Goal: Connect with others: Connect with others

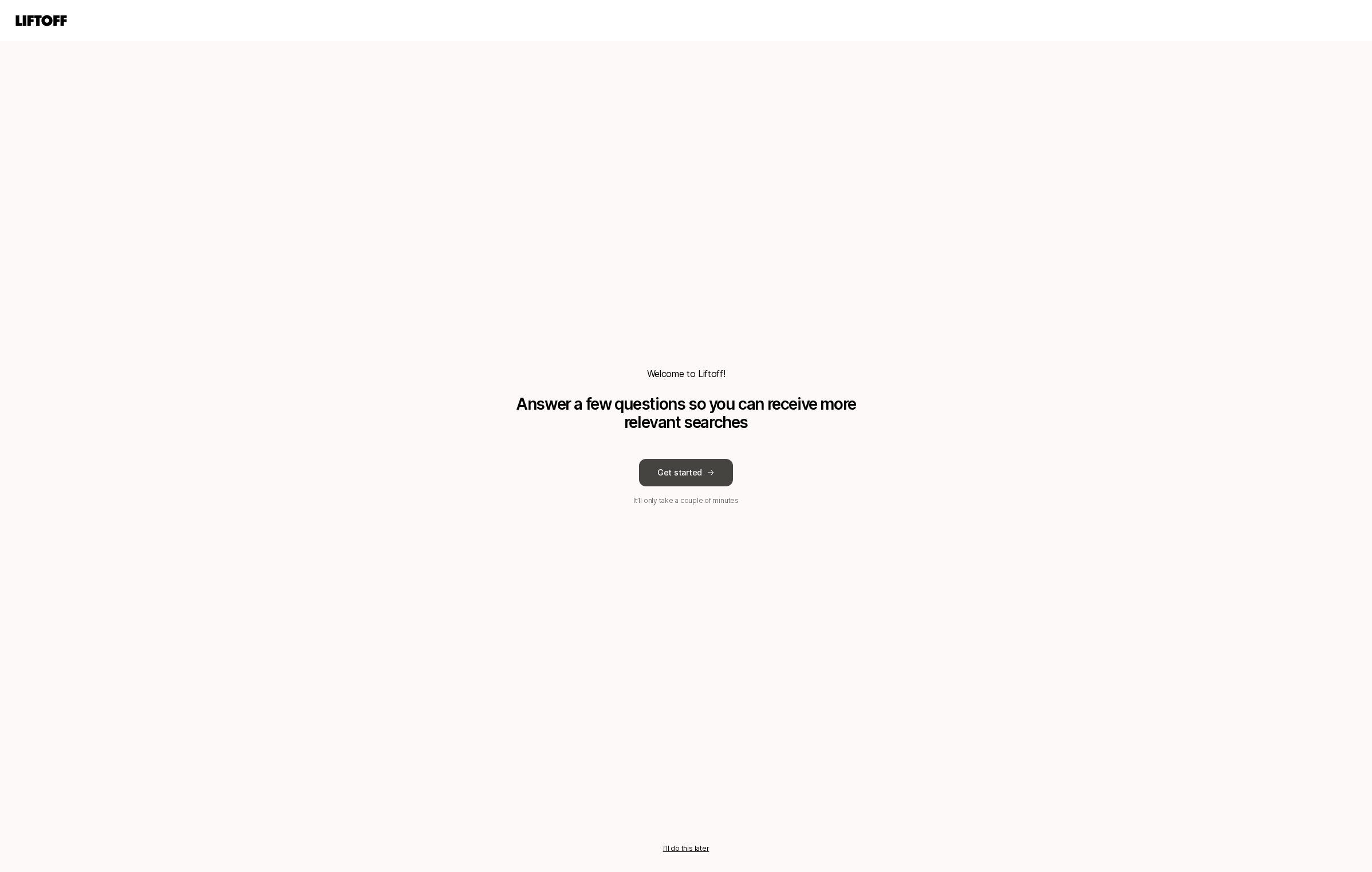
click at [692, 477] on button "Get started" at bounding box center [685, 473] width 94 height 28
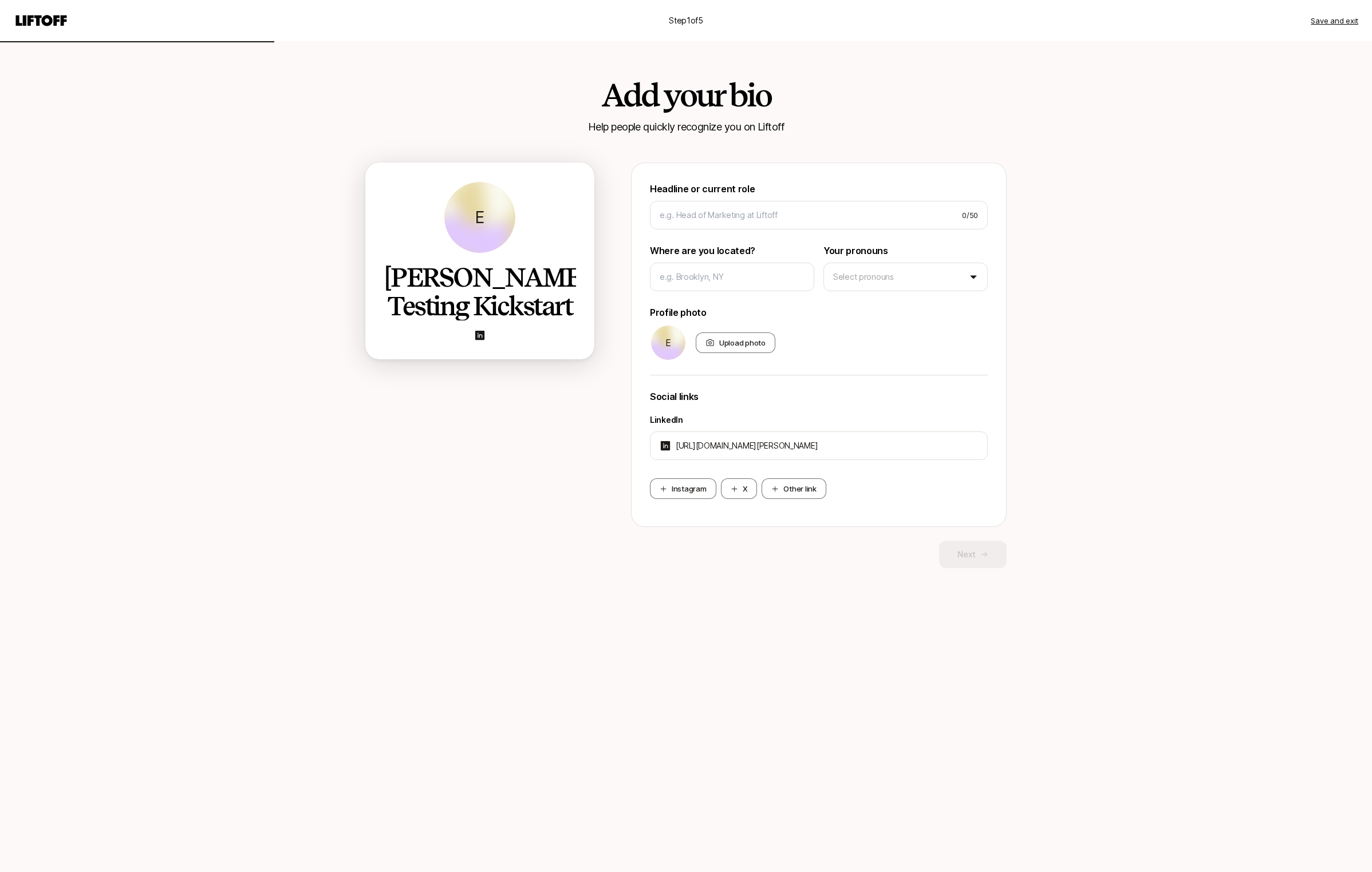
click at [1337, 15] on button "Save and exit" at bounding box center [1334, 20] width 47 height 11
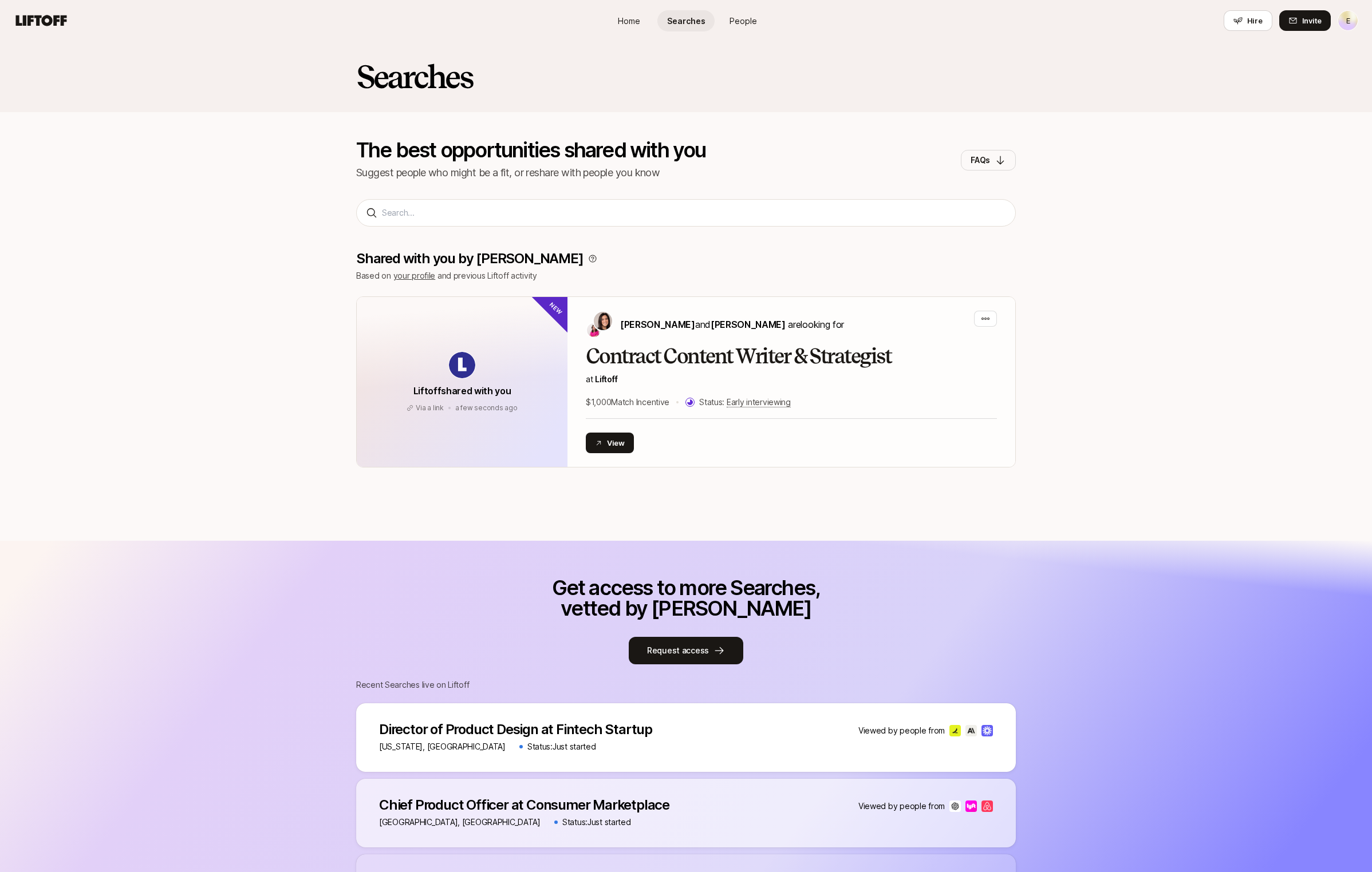
click at [740, 16] on span "People" at bounding box center [743, 21] width 28 height 12
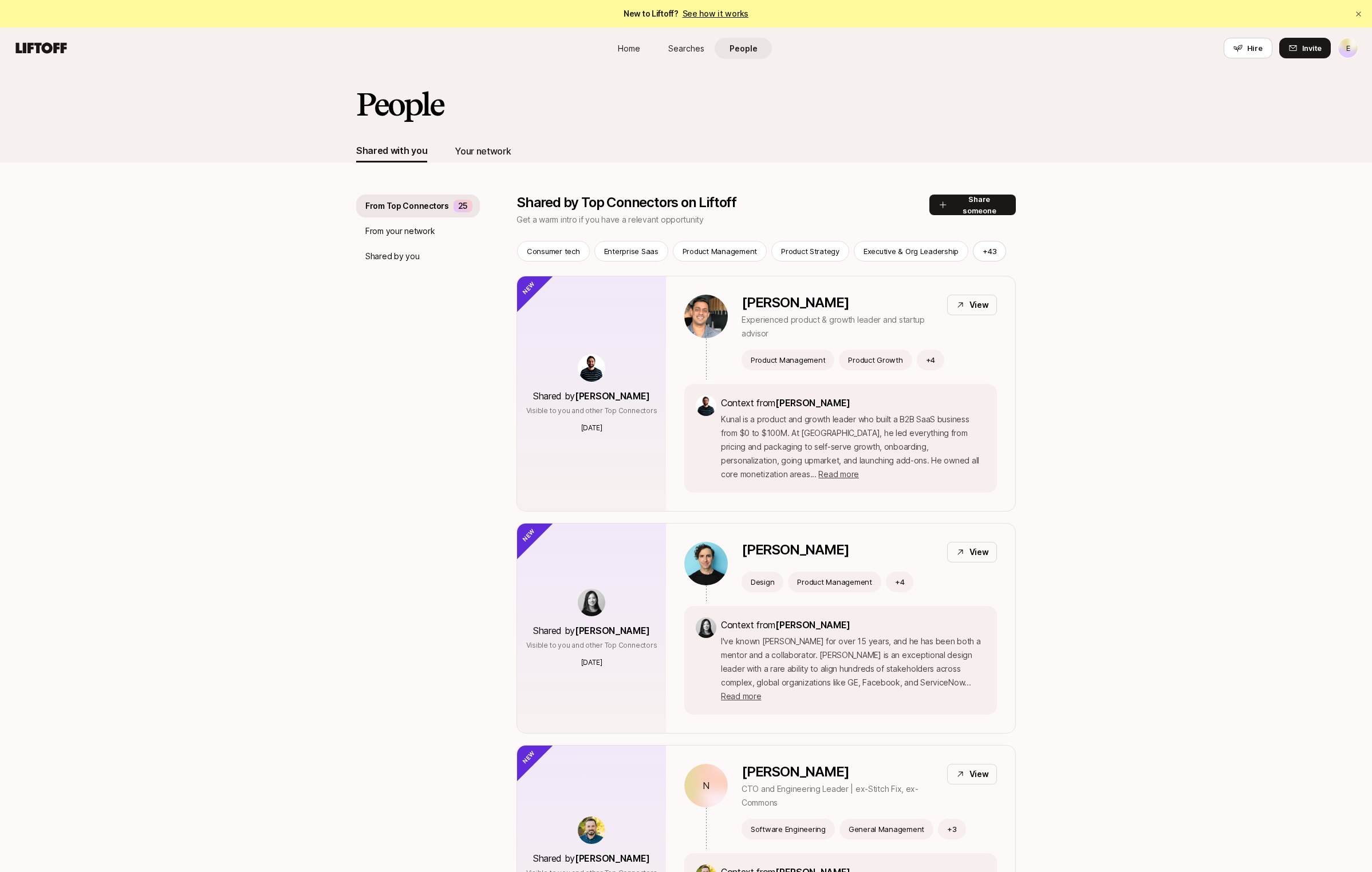
click at [480, 149] on div "Your network" at bounding box center [483, 151] width 56 height 15
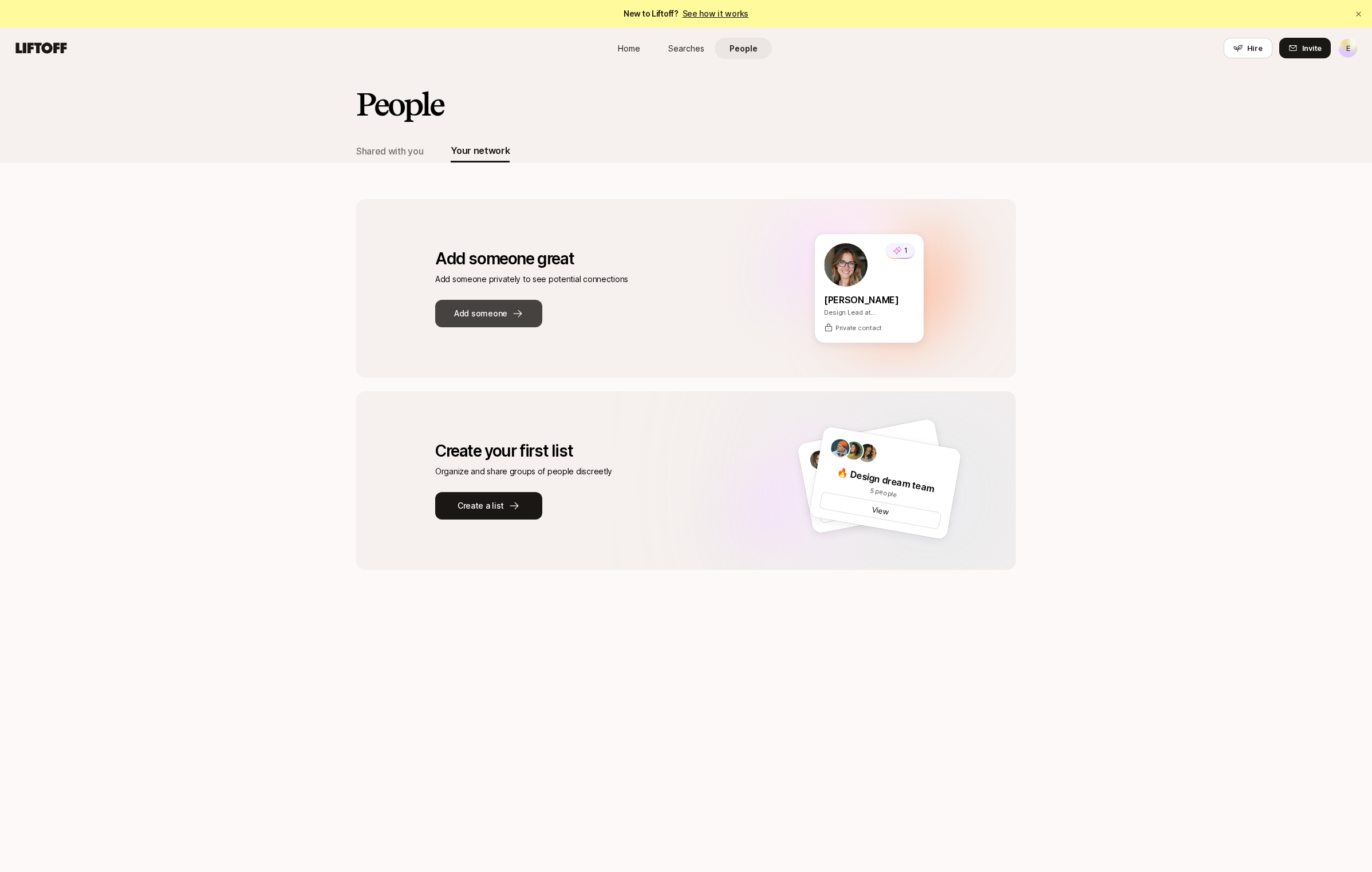
click at [509, 316] on button "Add someone" at bounding box center [488, 314] width 107 height 28
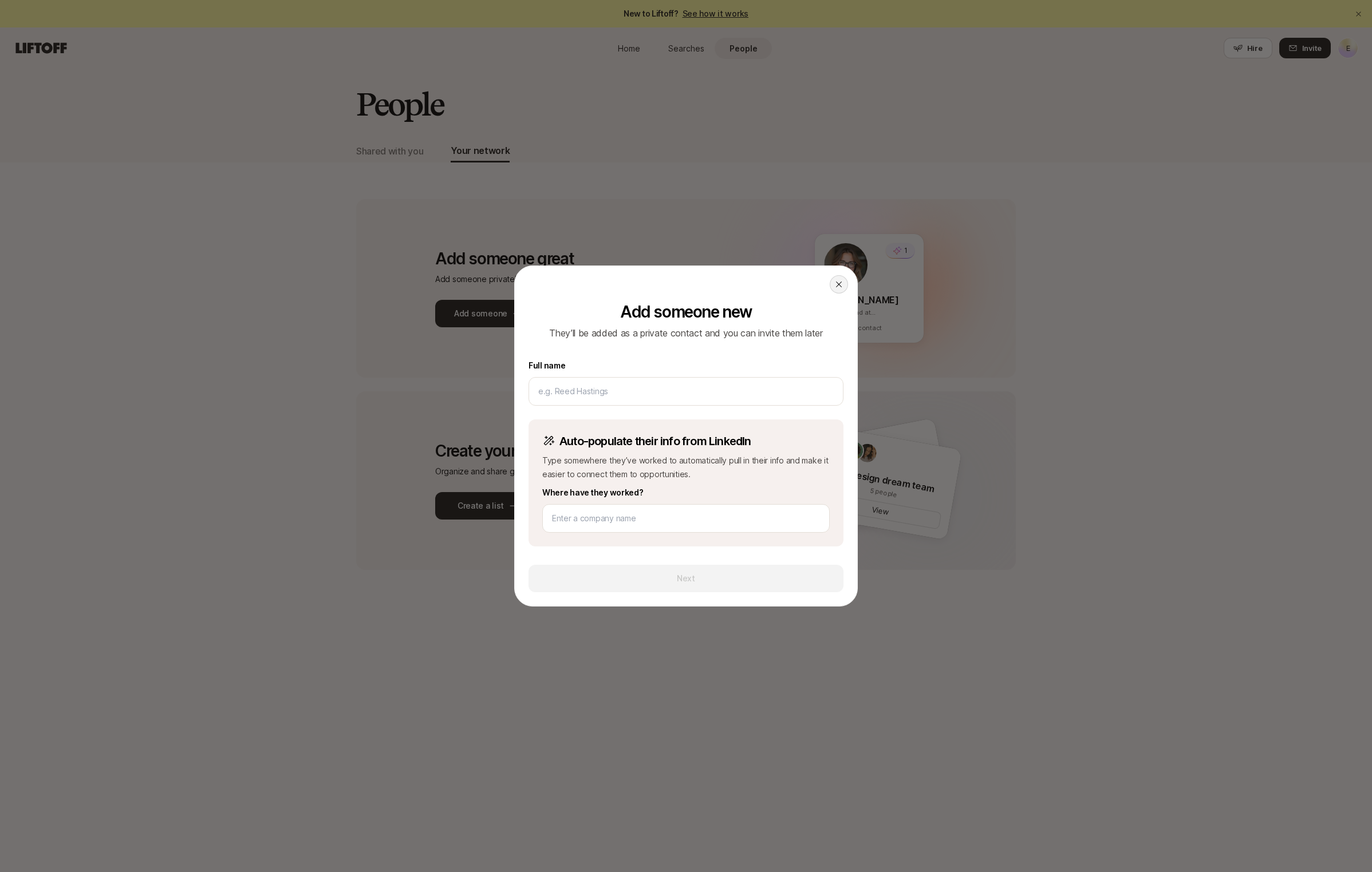
click at [836, 289] on icon at bounding box center [838, 284] width 9 height 9
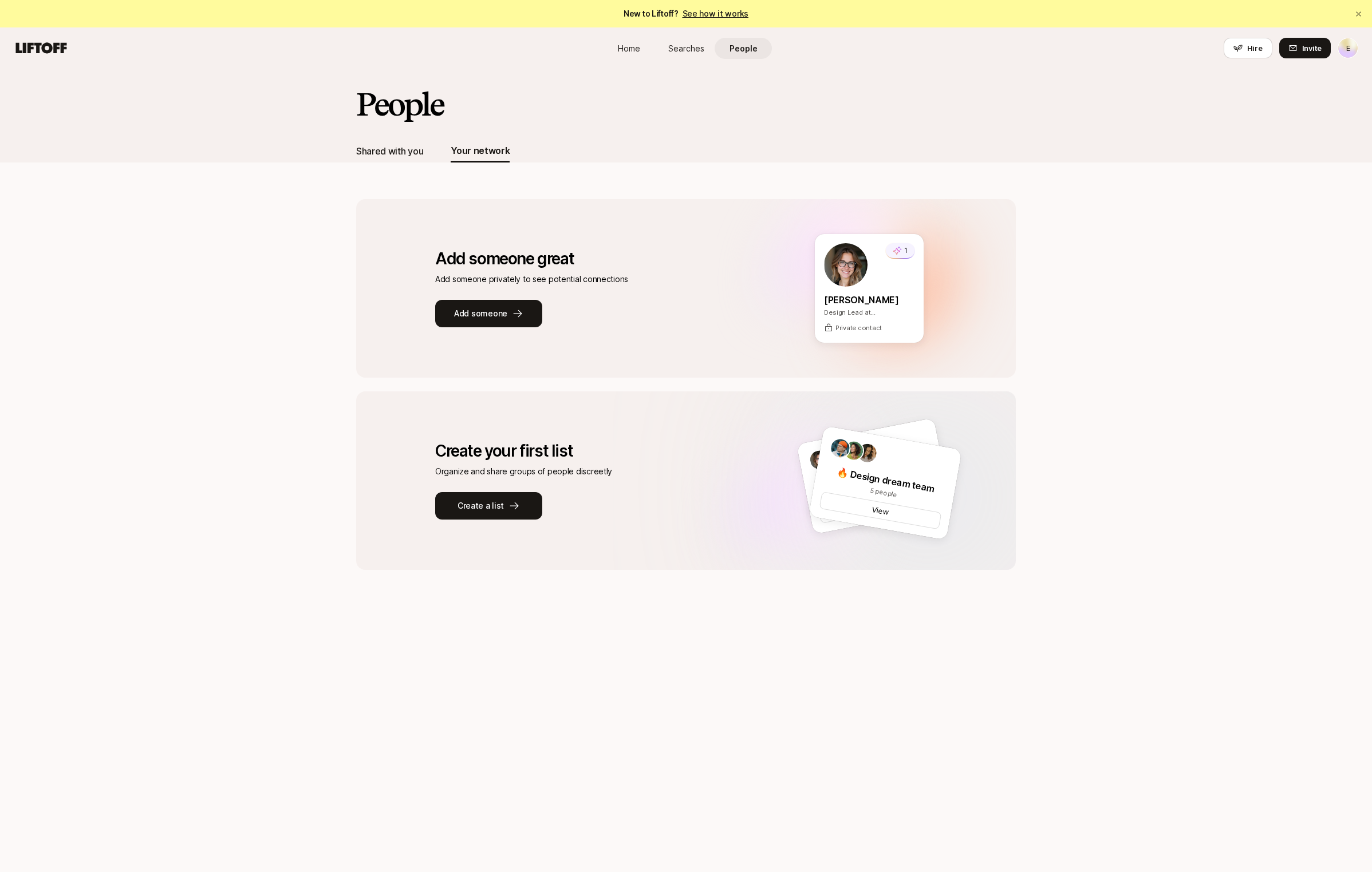
click at [400, 149] on div "Shared with you" at bounding box center [389, 151] width 67 height 15
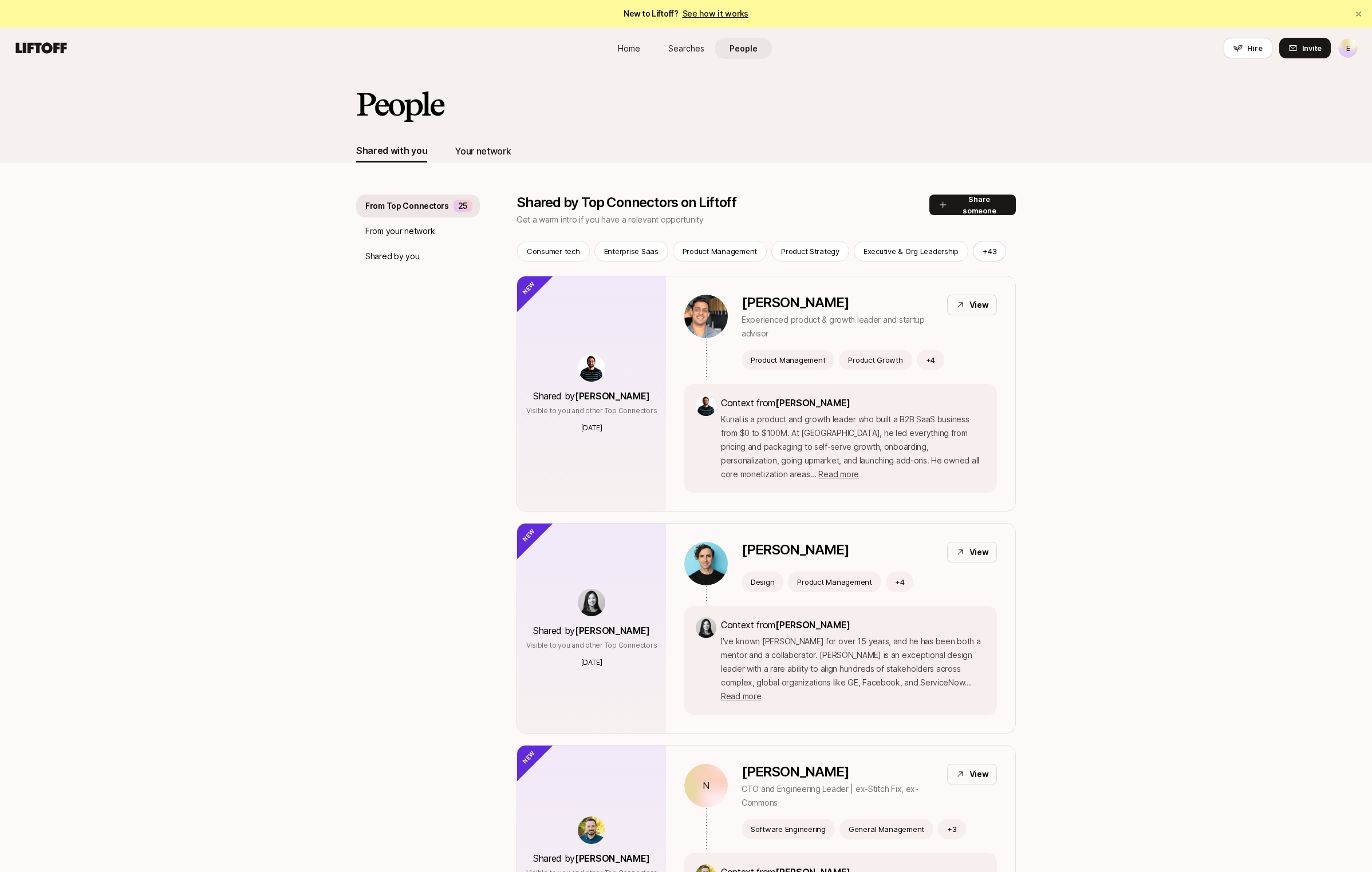
click at [492, 152] on div "Your network" at bounding box center [483, 151] width 56 height 15
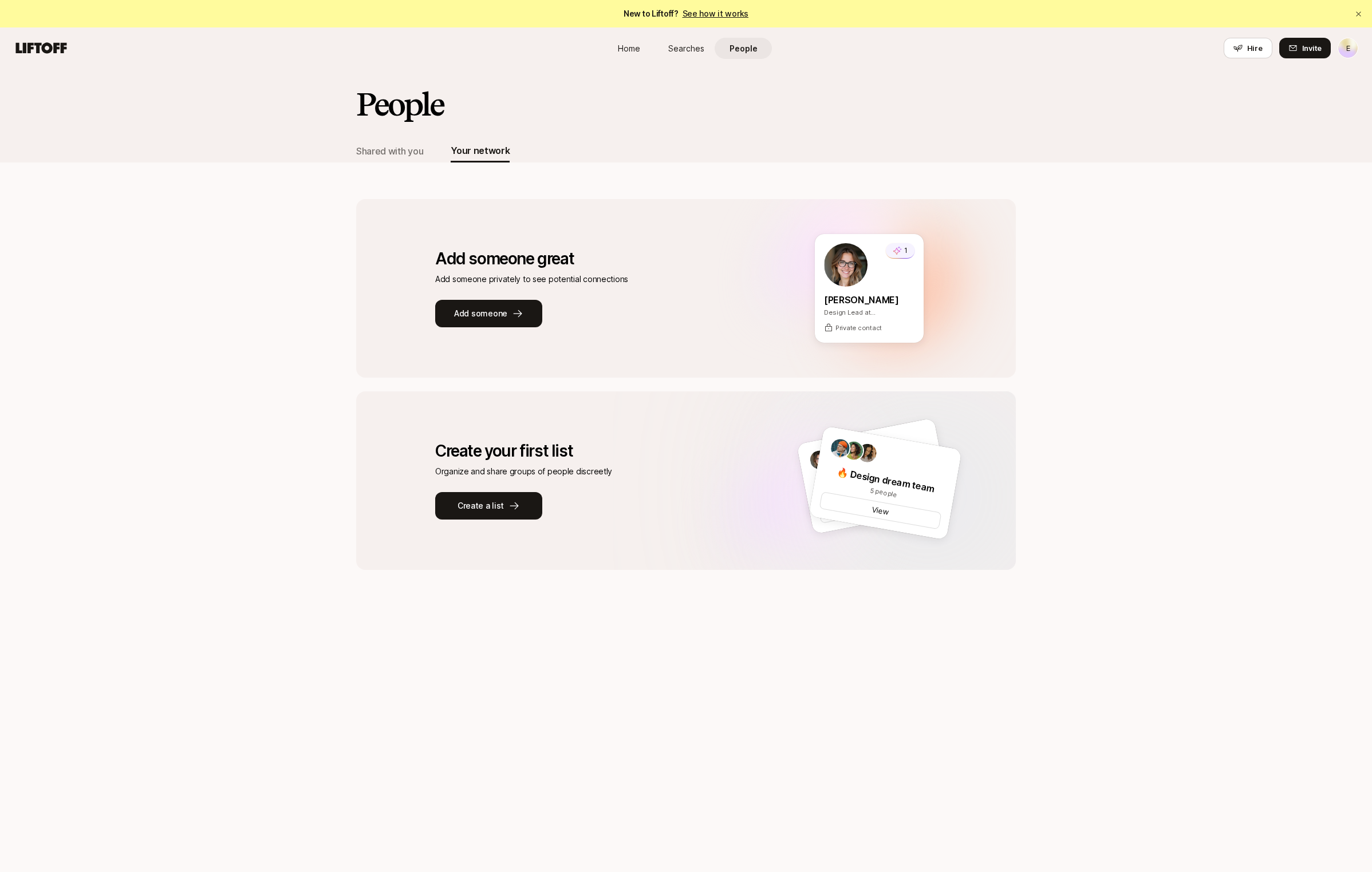
click at [941, 611] on div "People Shared with you Your network Add someone great Add someone great Add som…" at bounding box center [686, 471] width 1372 height 804
